Goal: Check status: Check status

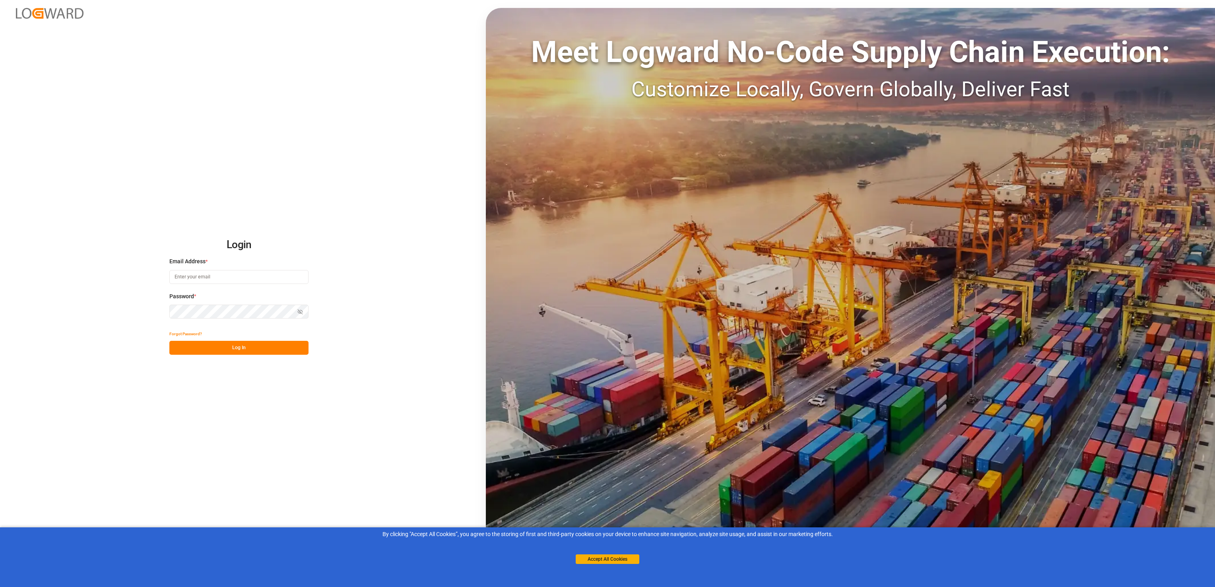
type input "[PERSON_NAME][EMAIL_ADDRESS][PERSON_NAME][DOMAIN_NAME]"
click at [260, 347] on button "Log In" at bounding box center [238, 348] width 139 height 14
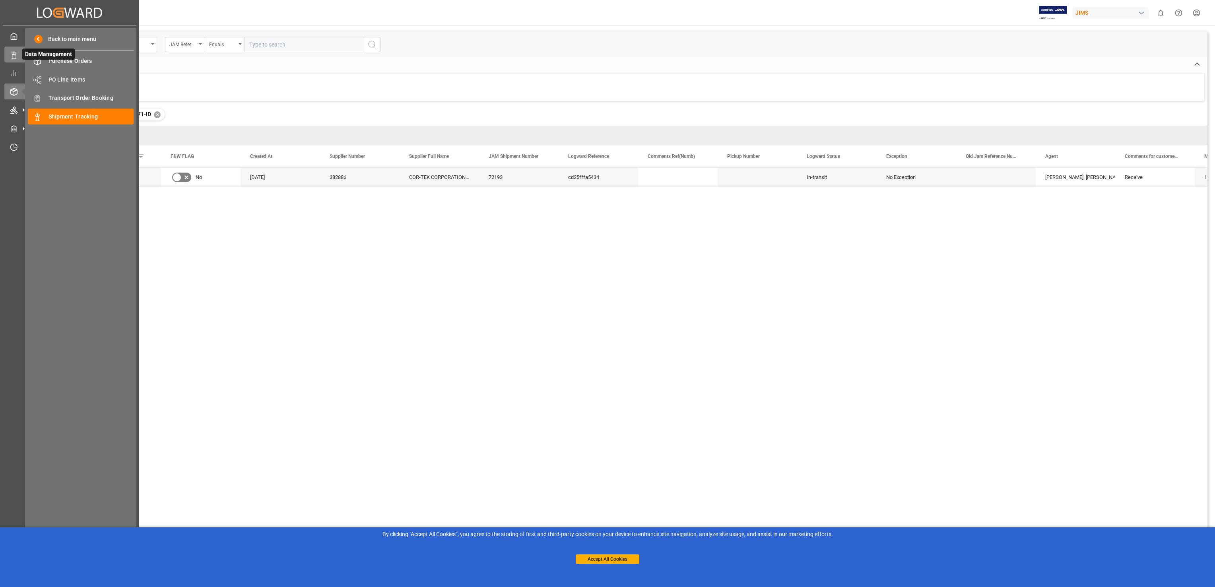
click at [15, 53] on icon at bounding box center [14, 55] width 8 height 8
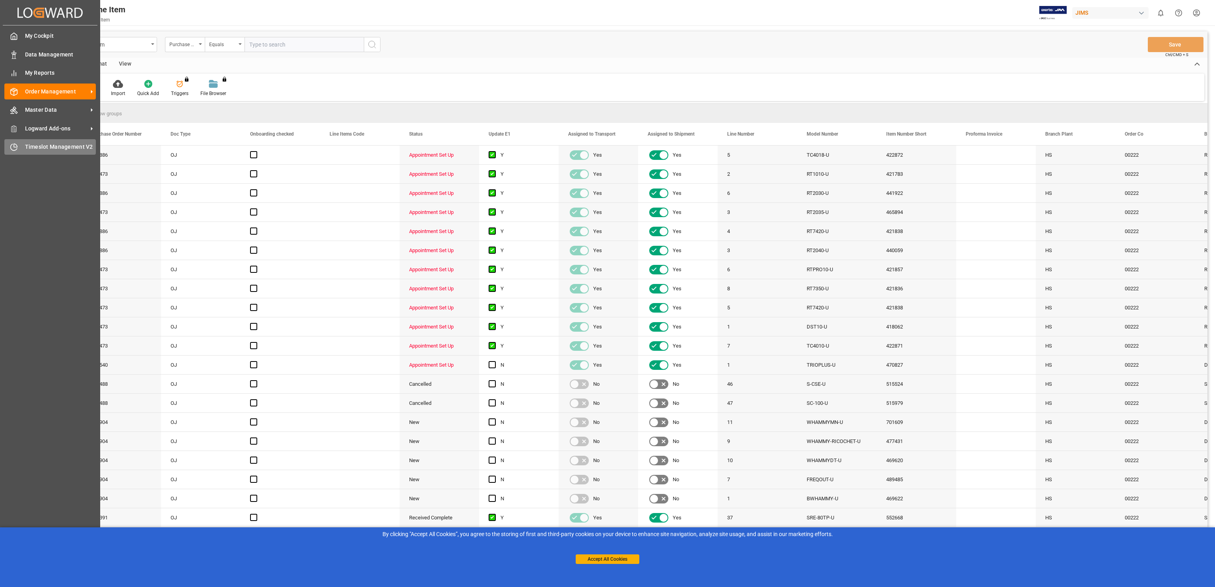
click at [51, 143] on span "Timeslot Management V2" at bounding box center [60, 147] width 71 height 8
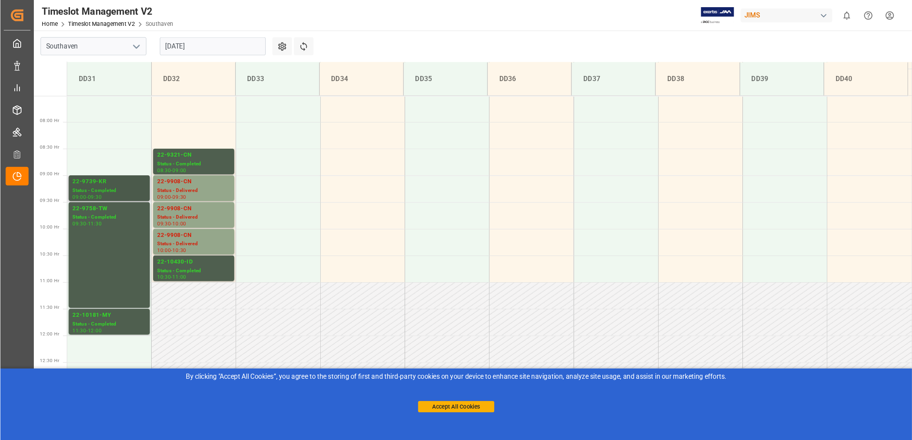
scroll to position [358, 0]
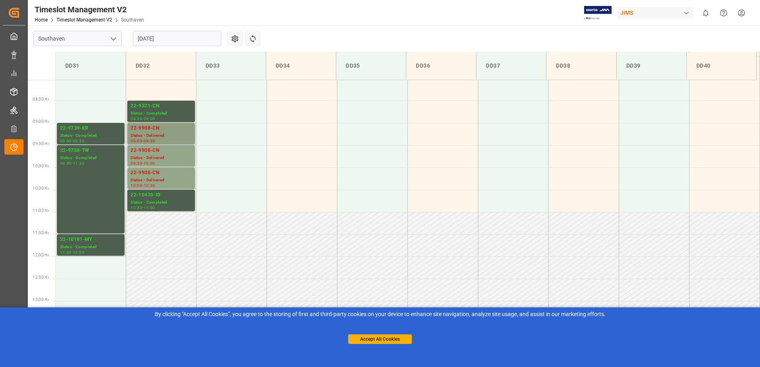
click at [166, 127] on div "22-9908-CN" at bounding box center [160, 128] width 61 height 8
click at [153, 148] on div "22-9908-CN" at bounding box center [160, 151] width 61 height 8
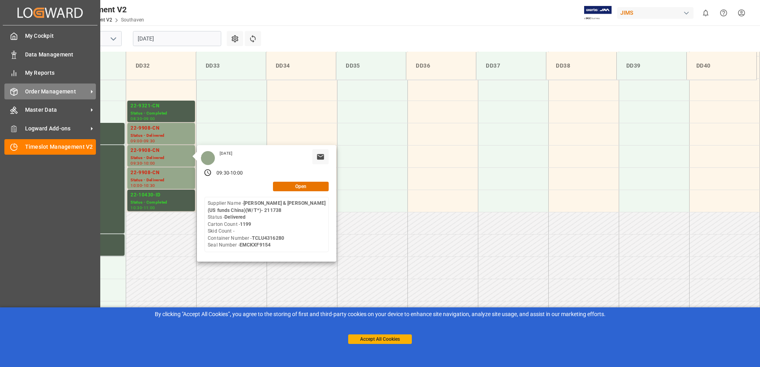
click at [70, 91] on span "Order Management" at bounding box center [56, 91] width 63 height 8
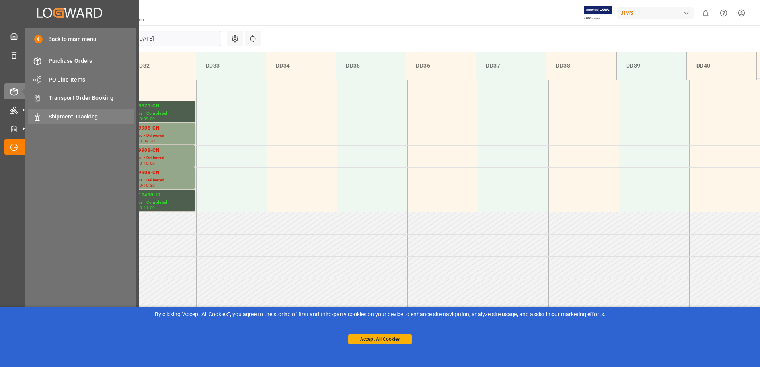
click at [84, 118] on span "Shipment Tracking" at bounding box center [92, 117] width 86 height 8
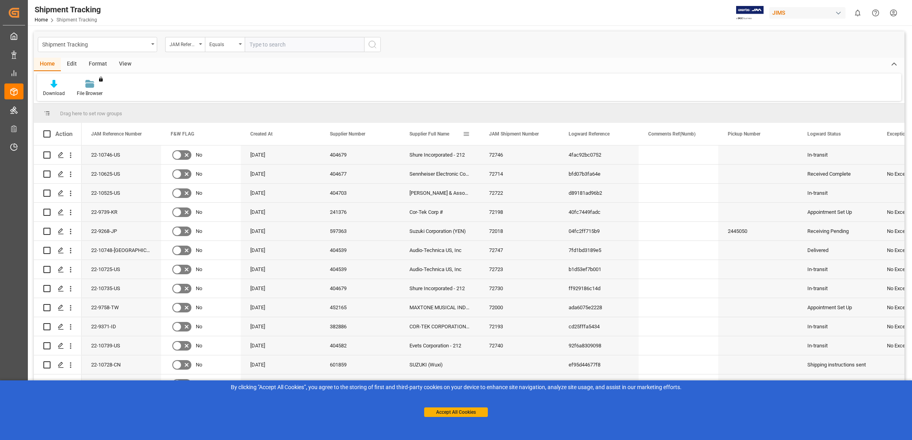
click at [470, 135] on div "Supplier Full Name" at bounding box center [440, 134] width 80 height 22
click at [467, 134] on span at bounding box center [466, 133] width 7 height 7
click at [515, 136] on span "filter" at bounding box center [510, 135] width 34 height 14
click at [534, 136] on span "columns" at bounding box center [531, 135] width 7 height 7
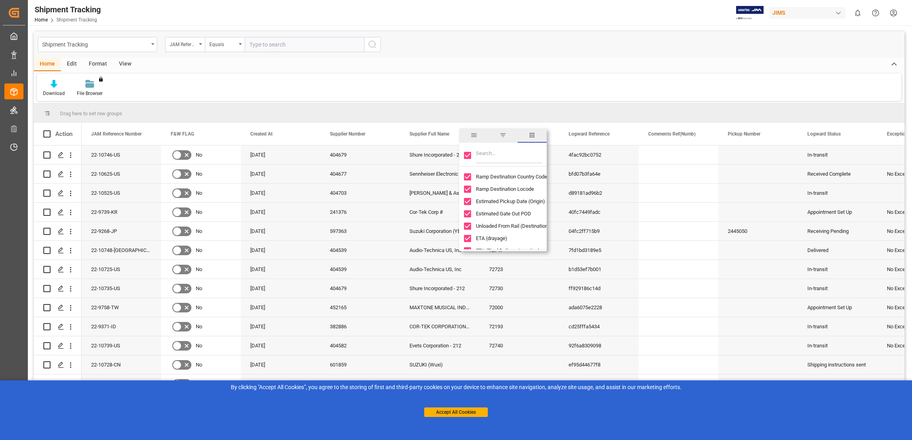
scroll to position [358, 0]
click at [476, 86] on div "Download File Browser You don't have permission for this feature. Contact admin." at bounding box center [469, 87] width 864 height 27
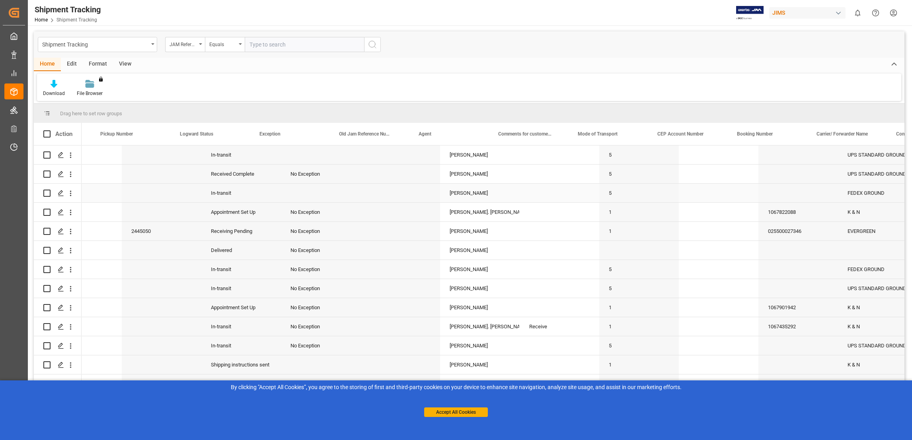
scroll to position [0, 0]
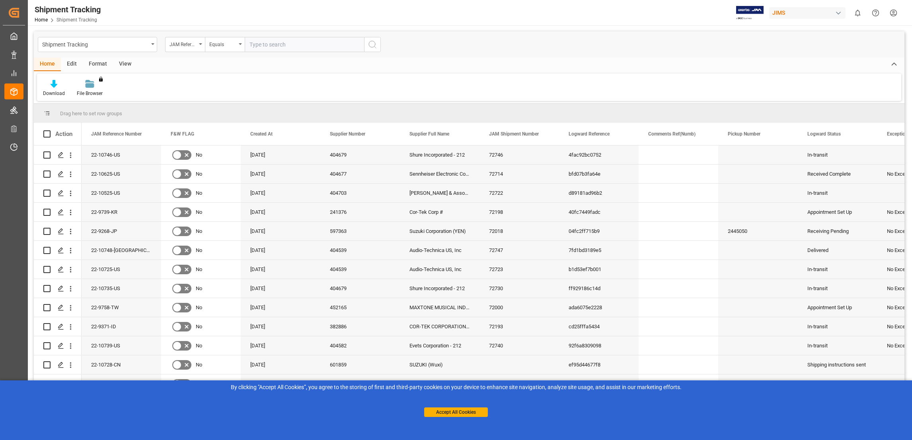
click at [125, 64] on div "View" at bounding box center [125, 65] width 24 height 14
click at [52, 63] on div "Home" at bounding box center [47, 65] width 27 height 14
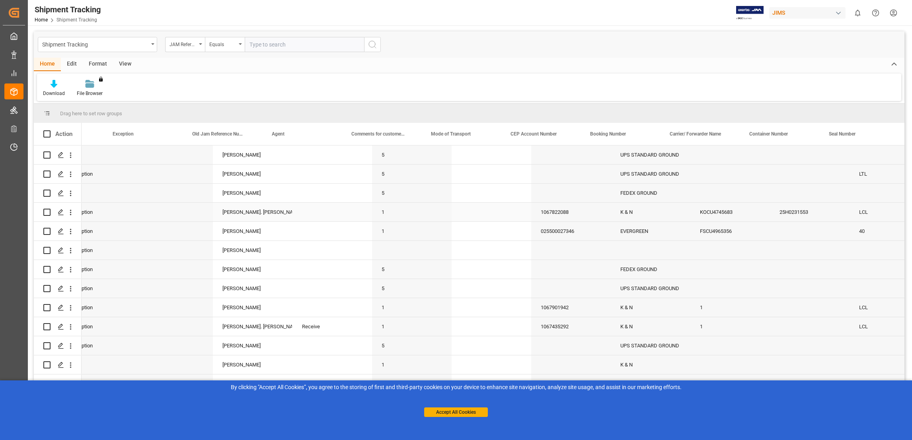
scroll to position [0, 823]
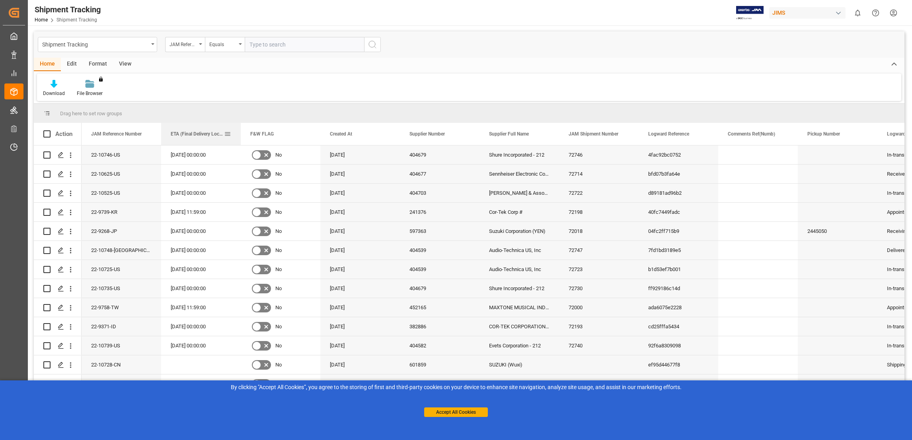
drag, startPoint x: 636, startPoint y: 134, endPoint x: 206, endPoint y: 138, distance: 429.5
click at [462, 411] on button "Accept All Cookies" at bounding box center [456, 413] width 64 height 10
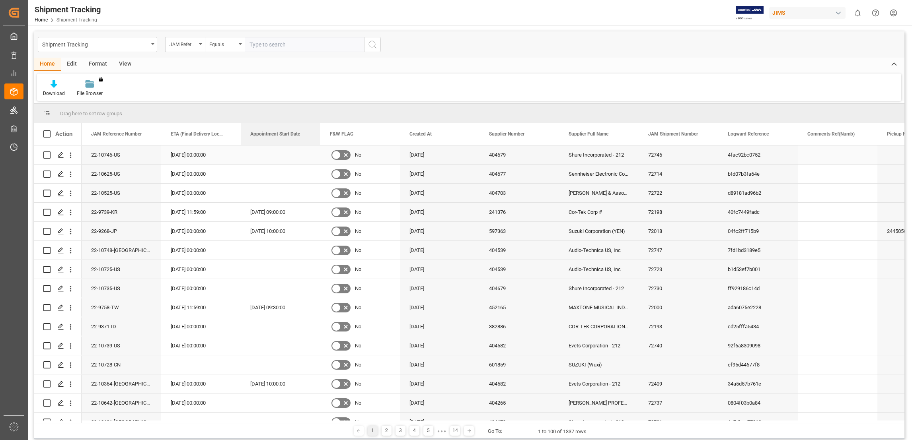
drag, startPoint x: 536, startPoint y: 135, endPoint x: 259, endPoint y: 154, distance: 277.0
click at [307, 134] on span at bounding box center [306, 133] width 7 height 7
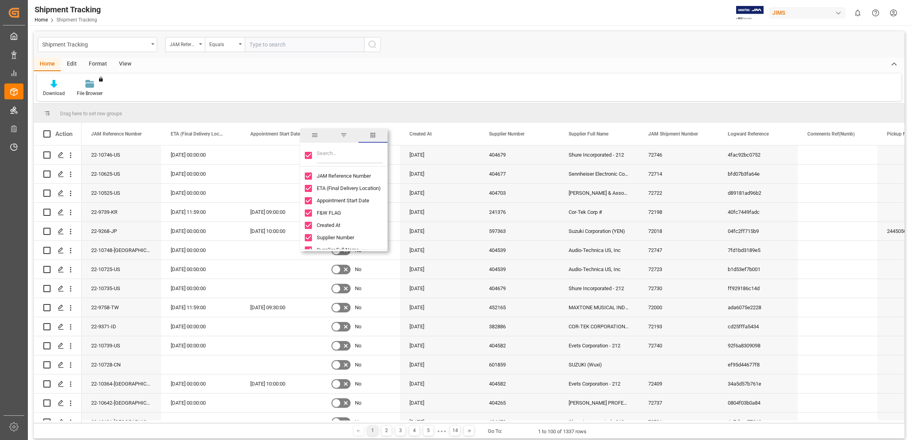
click at [343, 135] on span "filter" at bounding box center [343, 135] width 7 height 7
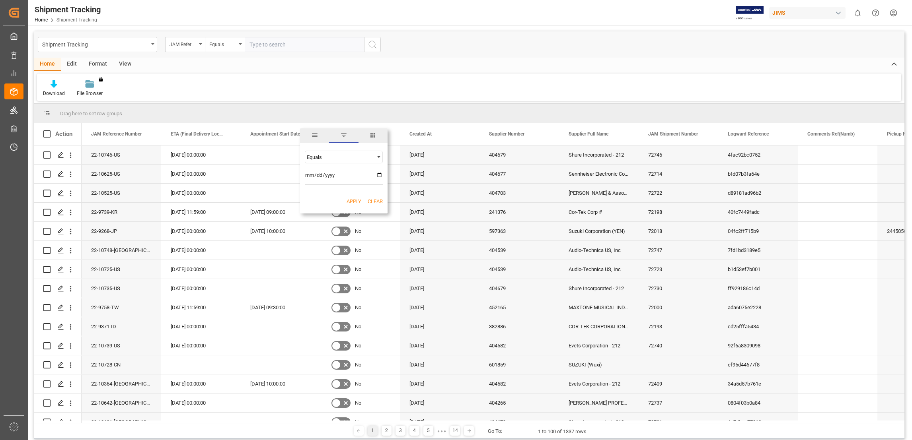
click at [378, 175] on input "date" at bounding box center [344, 177] width 78 height 16
type input "[DATE]"
click at [354, 200] on button "Apply" at bounding box center [353, 202] width 15 height 8
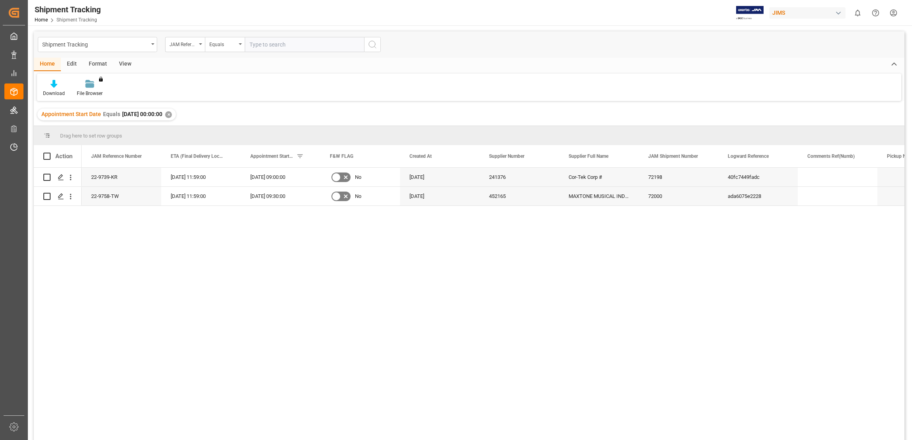
click at [314, 93] on div "Download File Browser You don't have permission for this feature. Contact admin." at bounding box center [469, 87] width 864 height 27
click at [406, 81] on div "Download File Browser You don't have permission for this feature. Contact admin." at bounding box center [469, 87] width 864 height 27
click at [130, 210] on span "Copy" at bounding box center [147, 211] width 62 height 15
click at [659, 177] on div "72198" at bounding box center [678, 177] width 80 height 19
click at [61, 177] on icon "Press SPACE to select this row." at bounding box center [61, 177] width 6 height 6
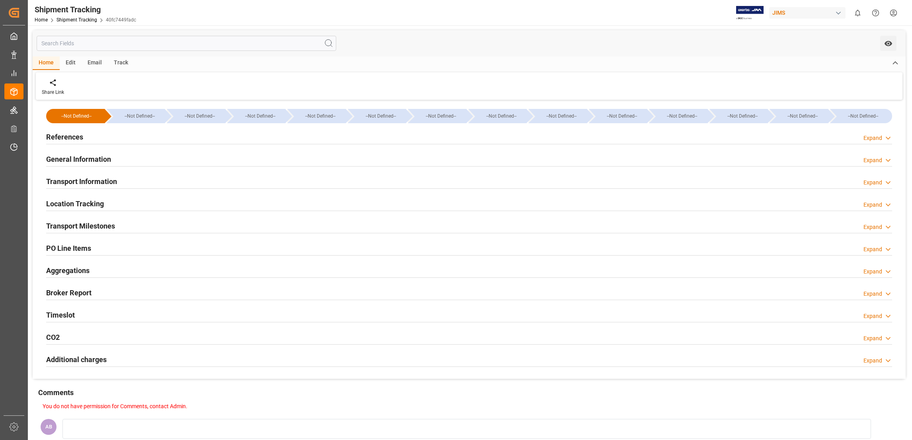
click at [884, 179] on icon at bounding box center [888, 183] width 8 height 8
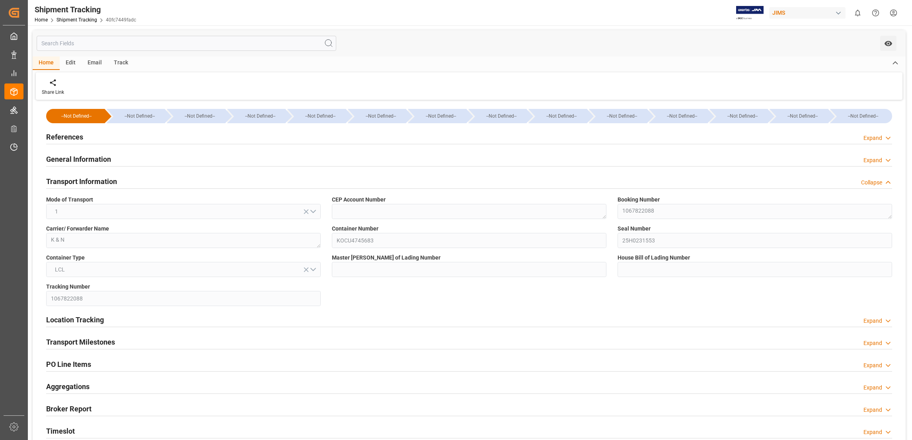
click at [884, 179] on icon at bounding box center [888, 183] width 8 height 8
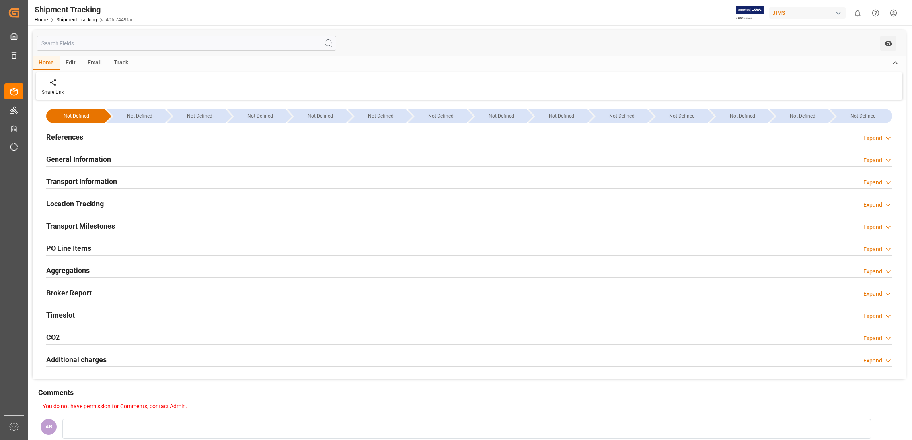
click at [880, 157] on div "Expand" at bounding box center [872, 160] width 19 height 8
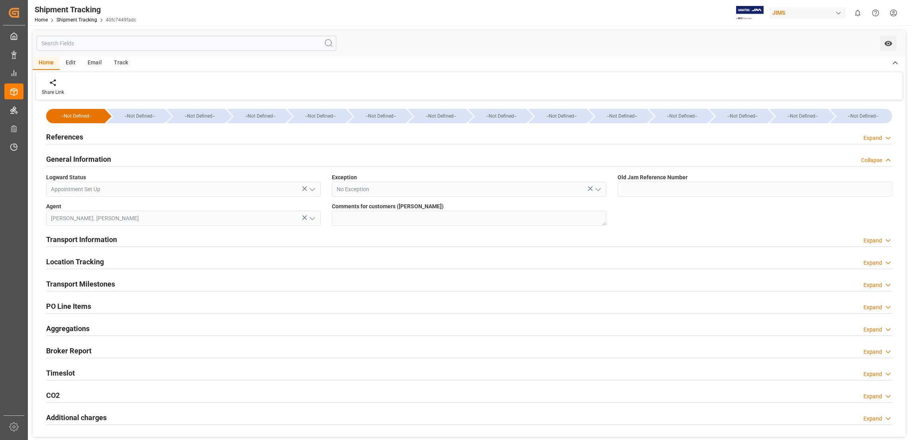
click at [880, 157] on div "Collapse" at bounding box center [871, 160] width 21 height 8
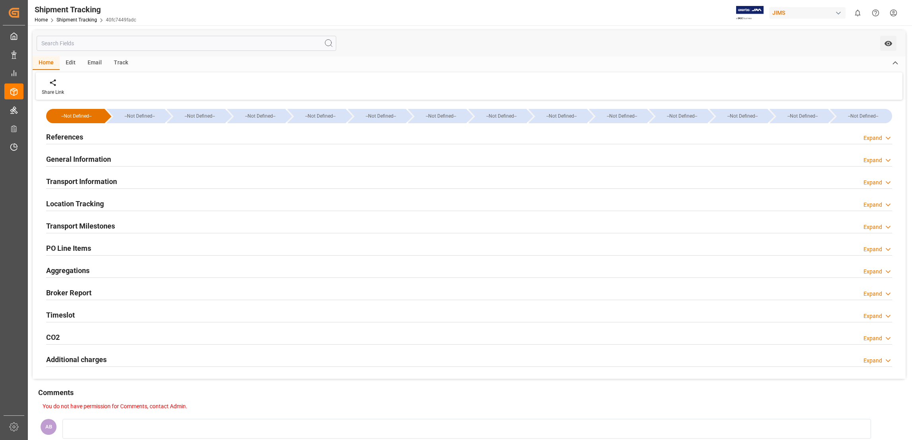
click at [884, 136] on icon at bounding box center [888, 138] width 8 height 8
